Goal: Entertainment & Leisure: Browse casually

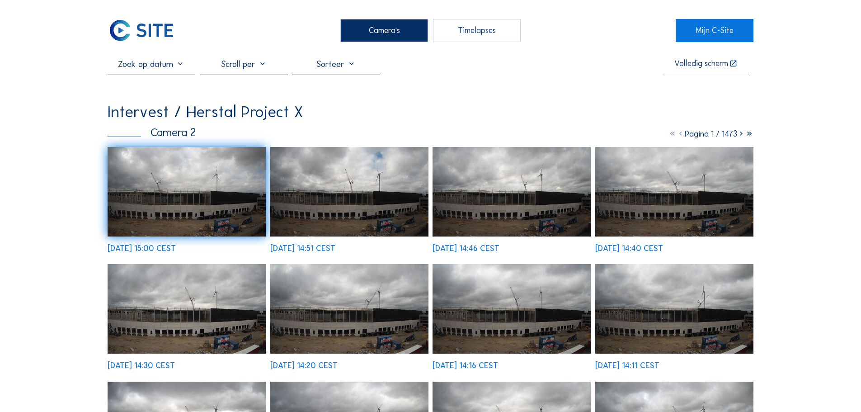
click at [352, 20] on div "Camera's" at bounding box center [384, 30] width 88 height 23
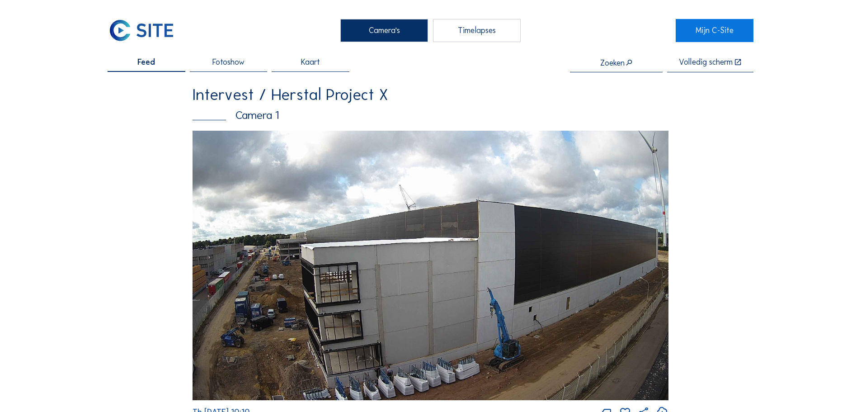
click at [376, 31] on div "Camera's" at bounding box center [384, 30] width 88 height 23
click at [388, 33] on div "Camera's" at bounding box center [384, 30] width 88 height 23
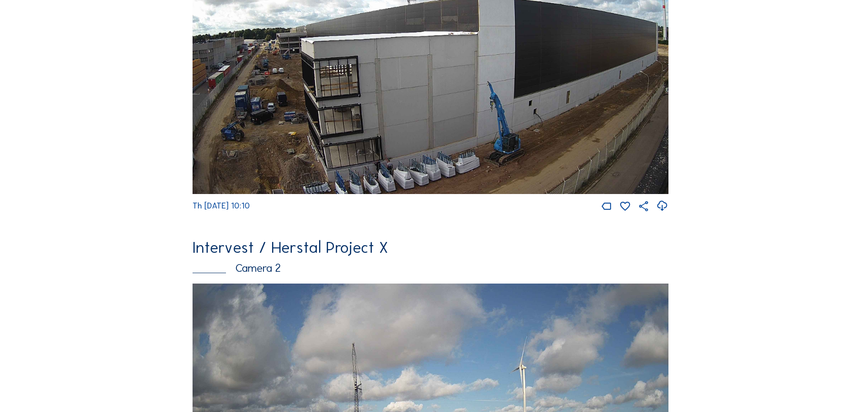
scroll to position [316, 0]
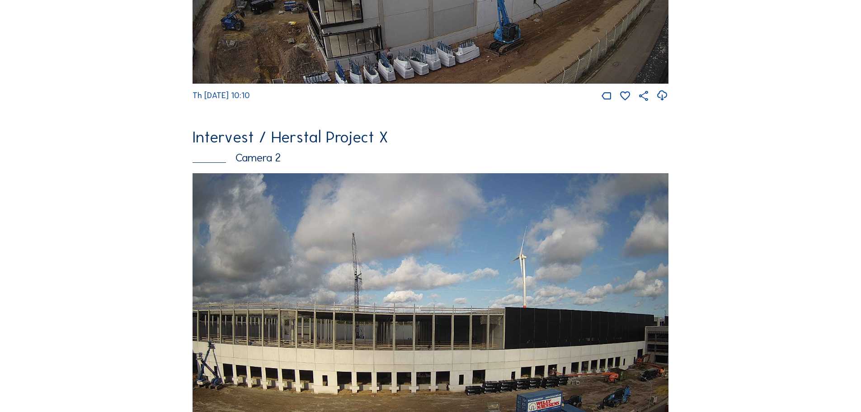
click at [313, 222] on img at bounding box center [430, 307] width 476 height 269
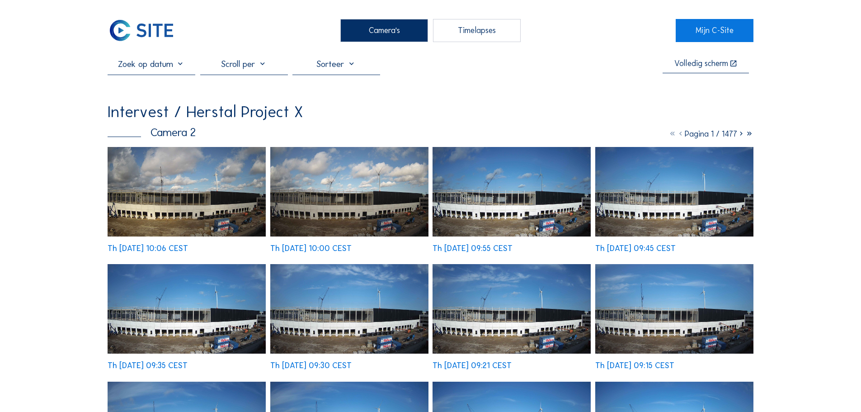
click at [252, 223] on img at bounding box center [187, 191] width 158 height 89
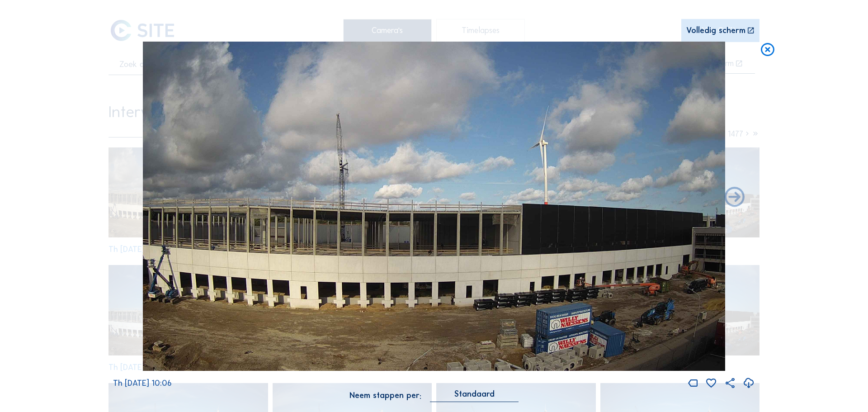
click at [764, 50] on icon at bounding box center [767, 50] width 16 height 17
